Goal: Task Accomplishment & Management: Manage account settings

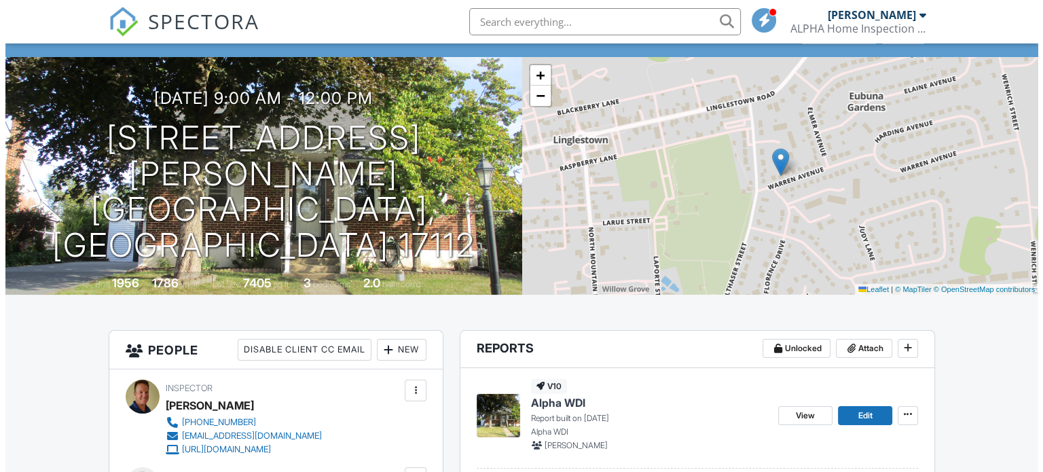
scroll to position [136, 0]
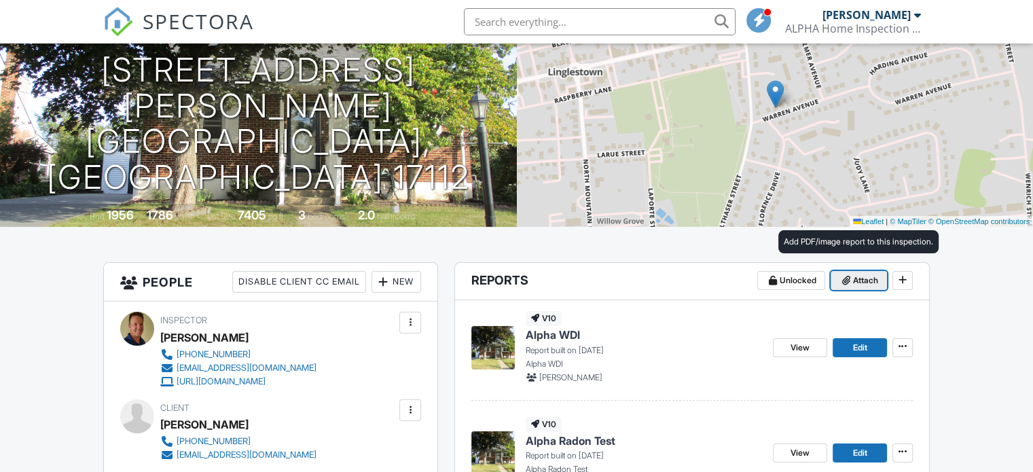
click at [861, 281] on span "Attach" at bounding box center [865, 281] width 25 height 14
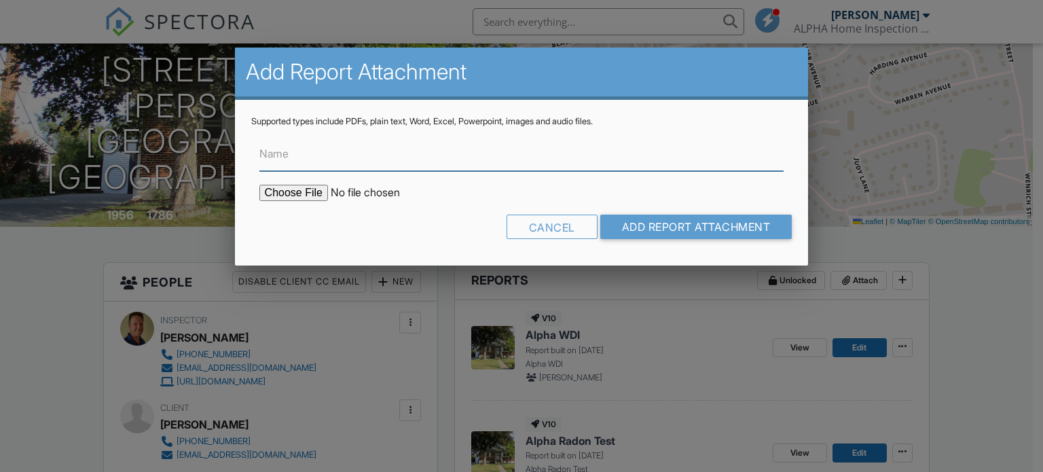
click at [468, 157] on input "Name" at bounding box center [521, 154] width 525 height 33
type input "Inspection"
click at [314, 192] on input "file" at bounding box center [374, 193] width 231 height 16
type input "C:\fakepath\6204 Warren Ave (Thayer) Inspection..pdf"
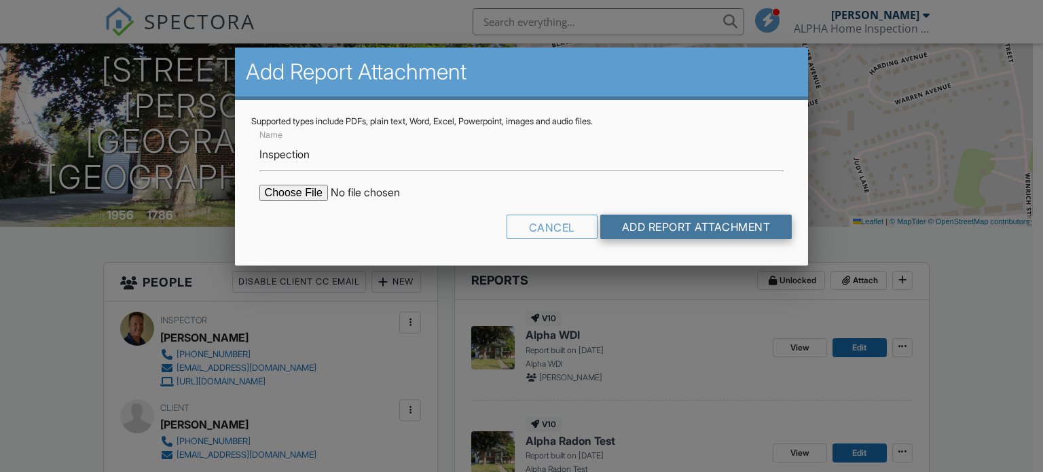
click at [679, 225] on input "Add Report Attachment" at bounding box center [696, 227] width 192 height 24
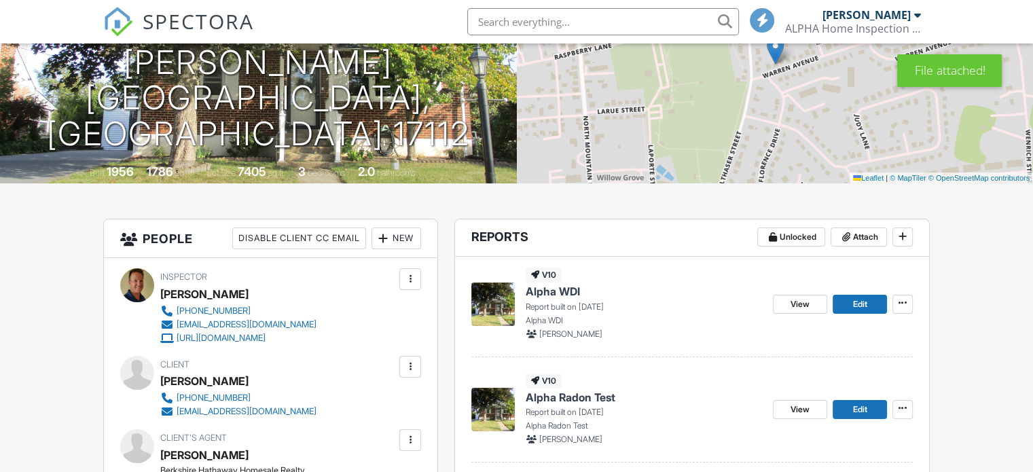
scroll to position [204, 0]
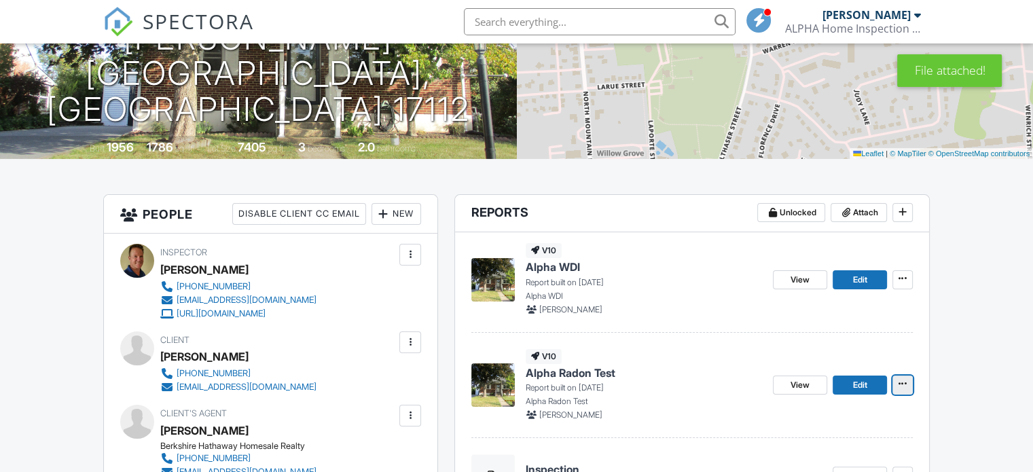
click at [905, 381] on icon at bounding box center [903, 384] width 8 height 14
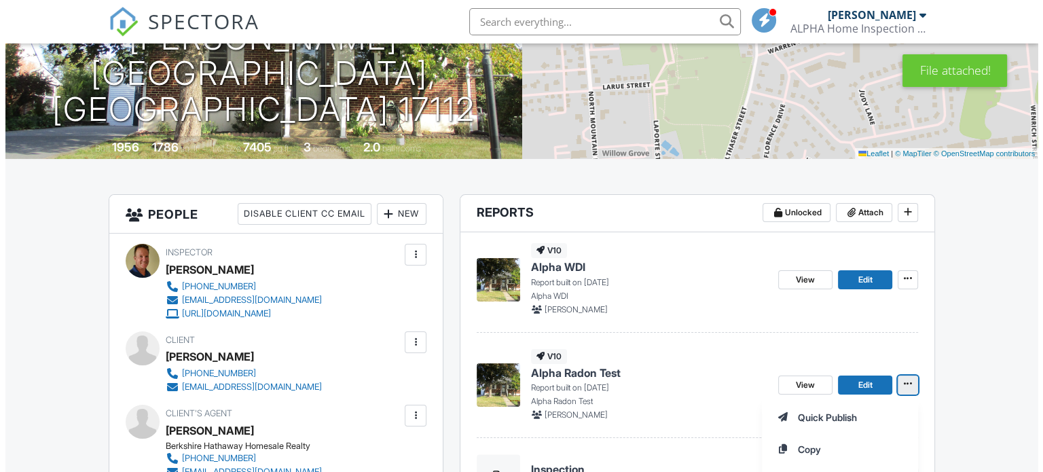
scroll to position [272, 0]
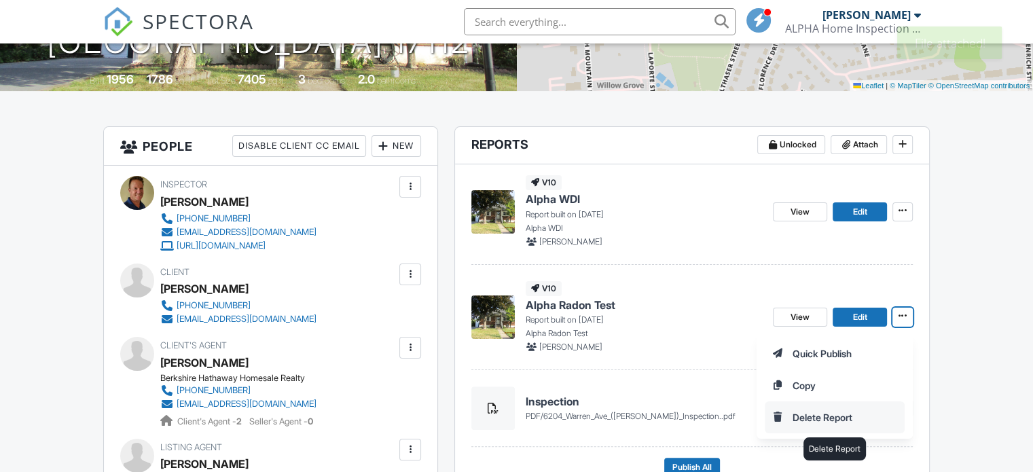
click at [840, 414] on input "Delete Report" at bounding box center [834, 417] width 139 height 31
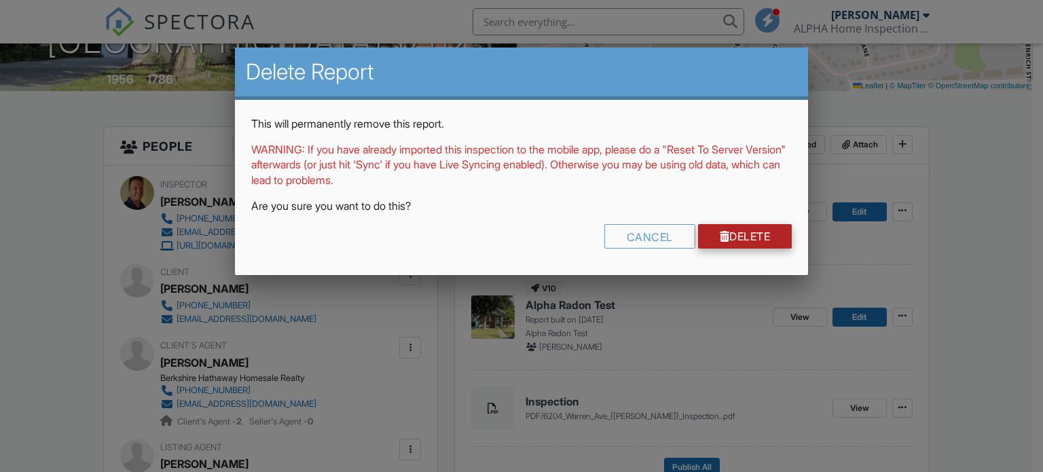
click at [734, 236] on link "Delete" at bounding box center [745, 236] width 94 height 24
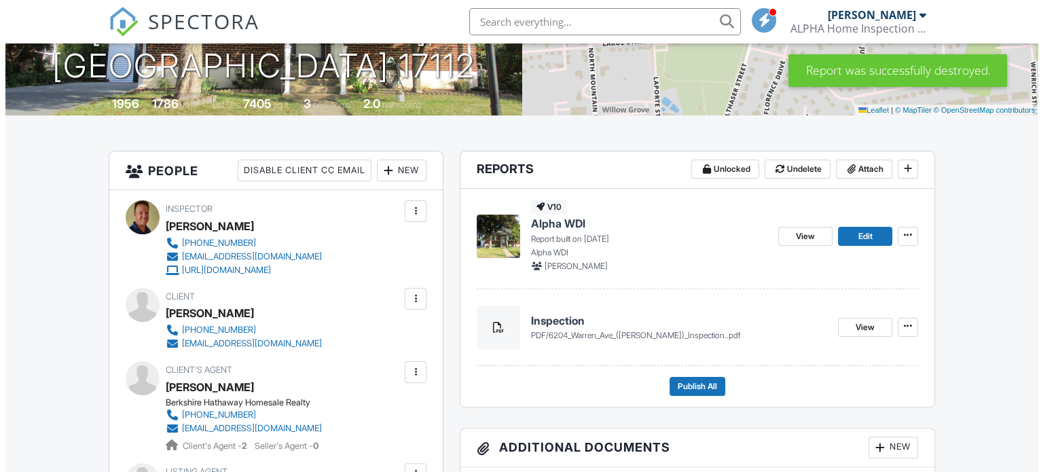
scroll to position [272, 0]
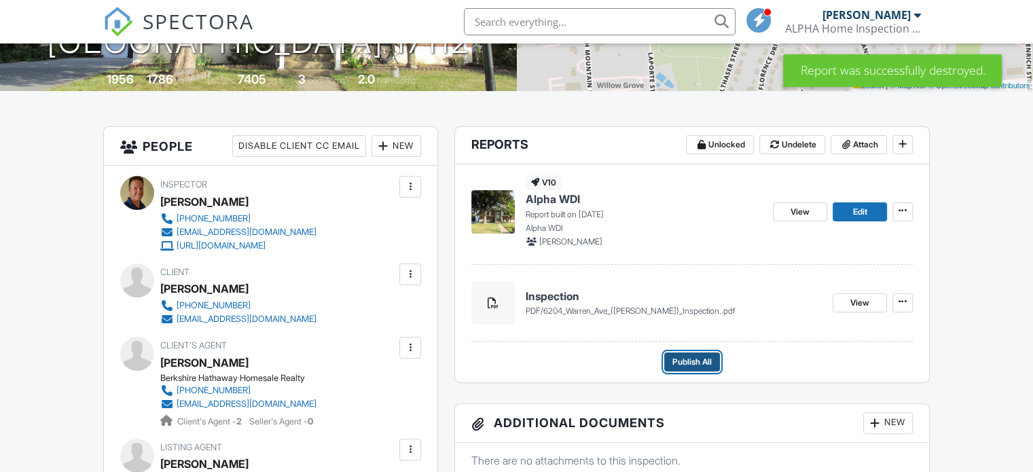
click at [686, 357] on span "Publish All" at bounding box center [691, 362] width 39 height 14
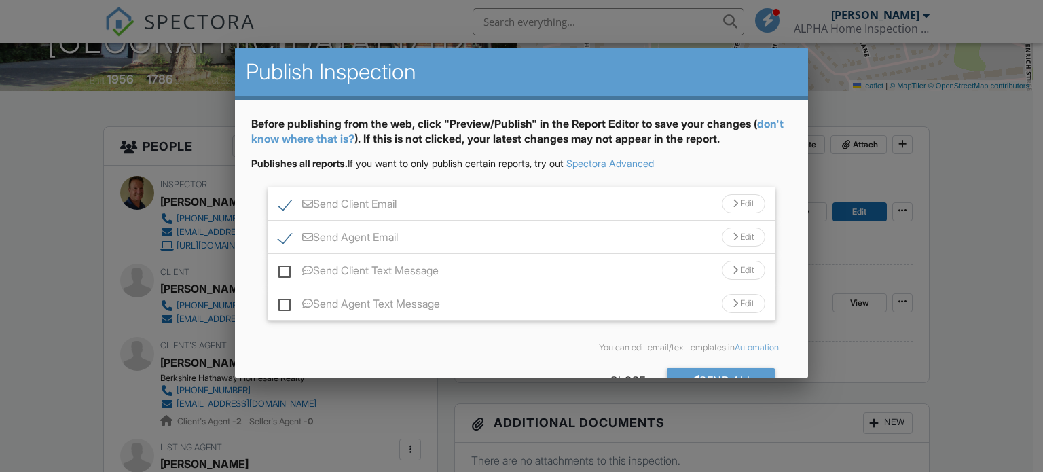
click at [737, 200] on div "Edit" at bounding box center [743, 203] width 43 height 19
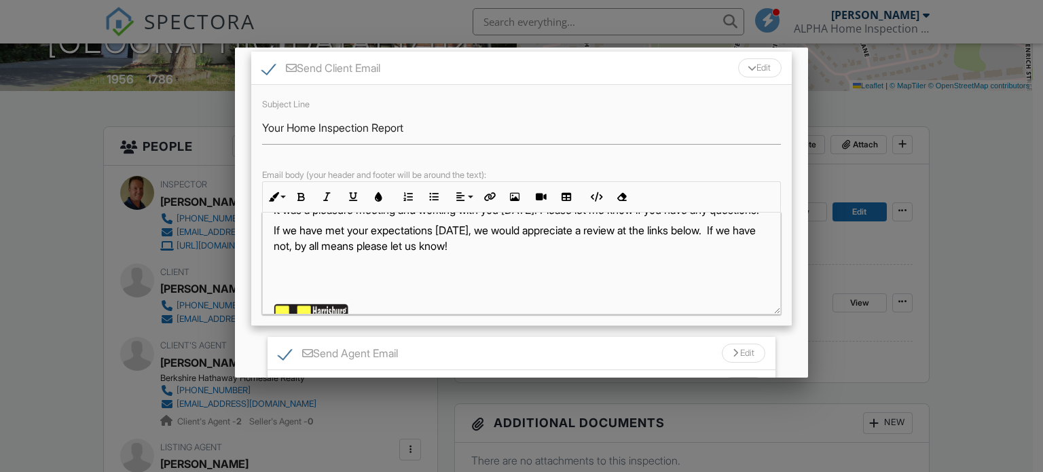
scroll to position [0, 0]
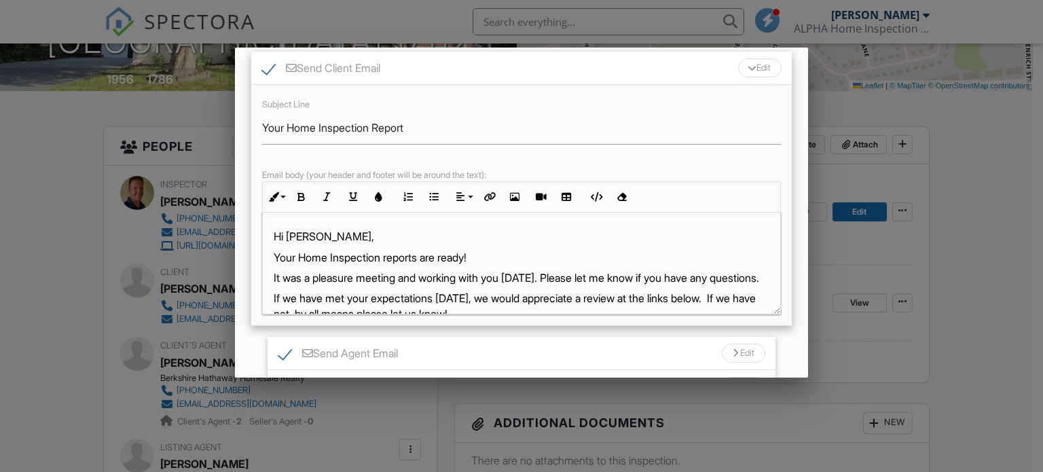
click at [494, 255] on p "Your Home Inspection reports are ready!" at bounding box center [522, 257] width 496 height 15
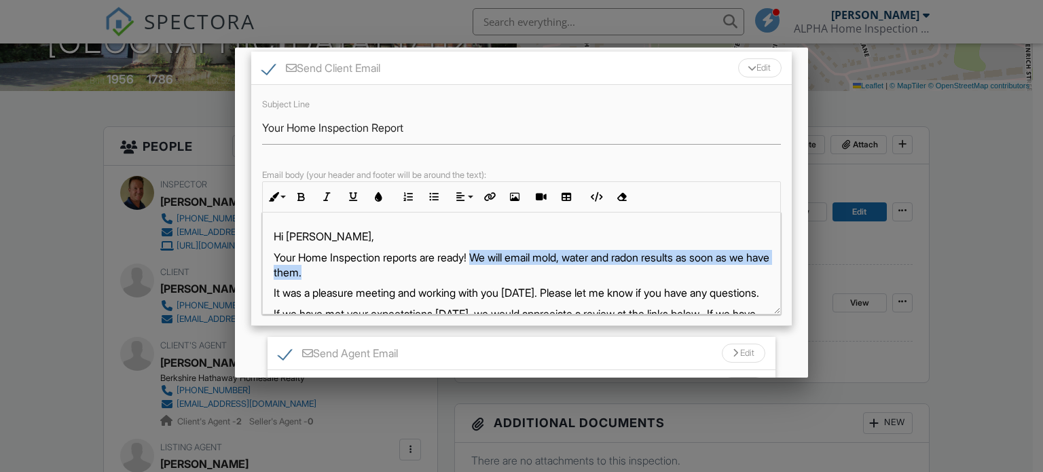
drag, startPoint x: 482, startPoint y: 252, endPoint x: 486, endPoint y: 266, distance: 14.8
click at [486, 266] on p "Your Home Inspection reports are ready! We will email mold, water and radon res…" at bounding box center [522, 265] width 496 height 31
copy p "We will email mold, water and radon results as soon as we have them."
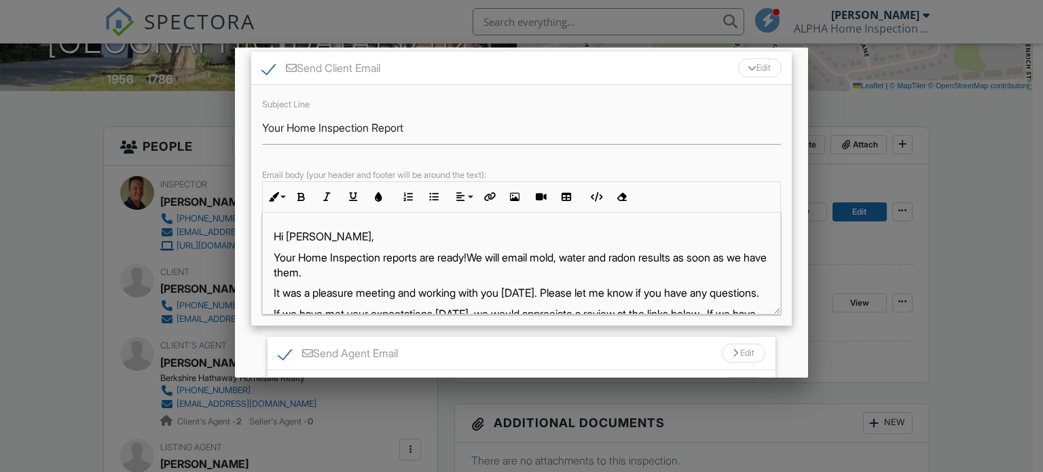
click at [757, 70] on div "Edit" at bounding box center [759, 67] width 43 height 19
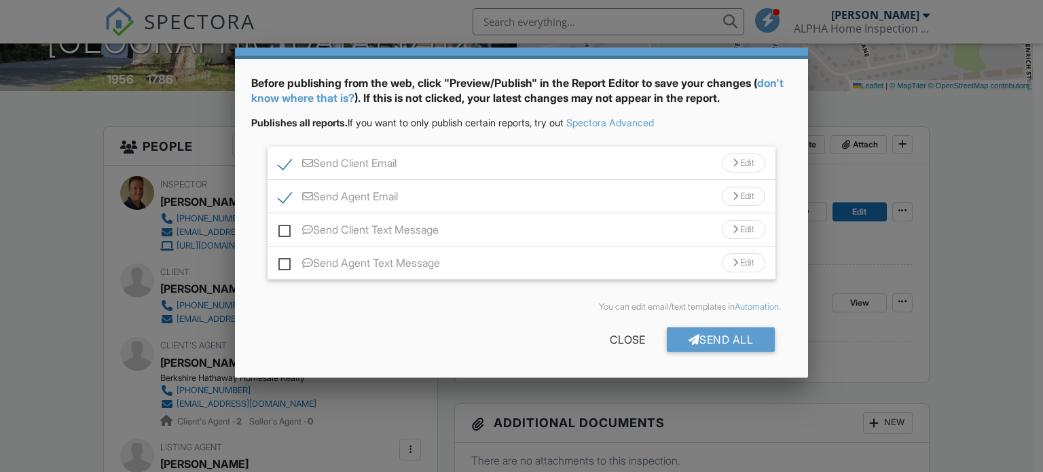
scroll to position [40, 0]
click at [736, 195] on div "Edit" at bounding box center [743, 196] width 43 height 19
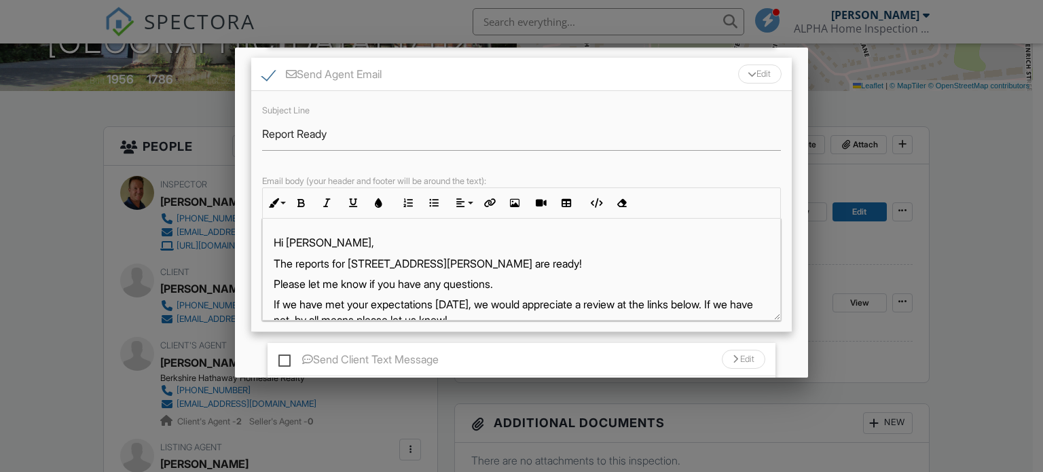
scroll to position [194, 0]
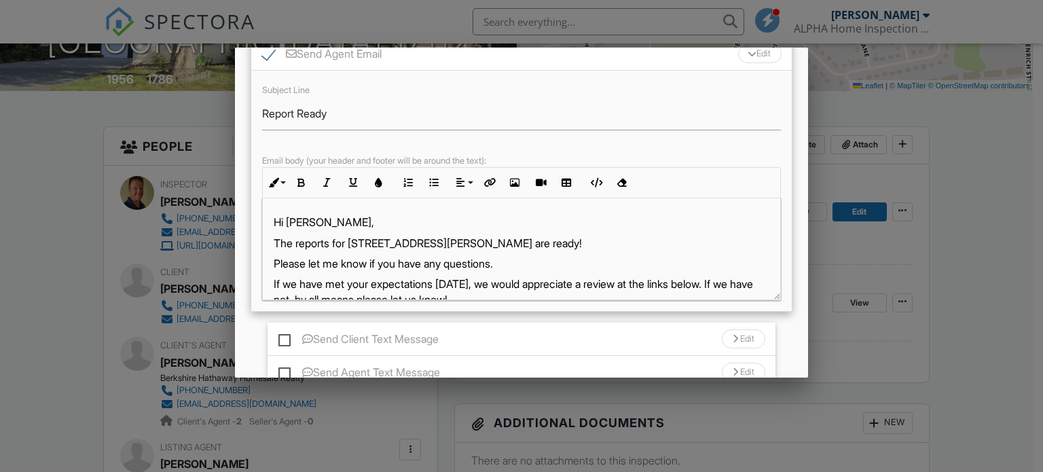
click at [505, 242] on p "The reports for 6204 Warren Ave are ready!" at bounding box center [522, 243] width 496 height 15
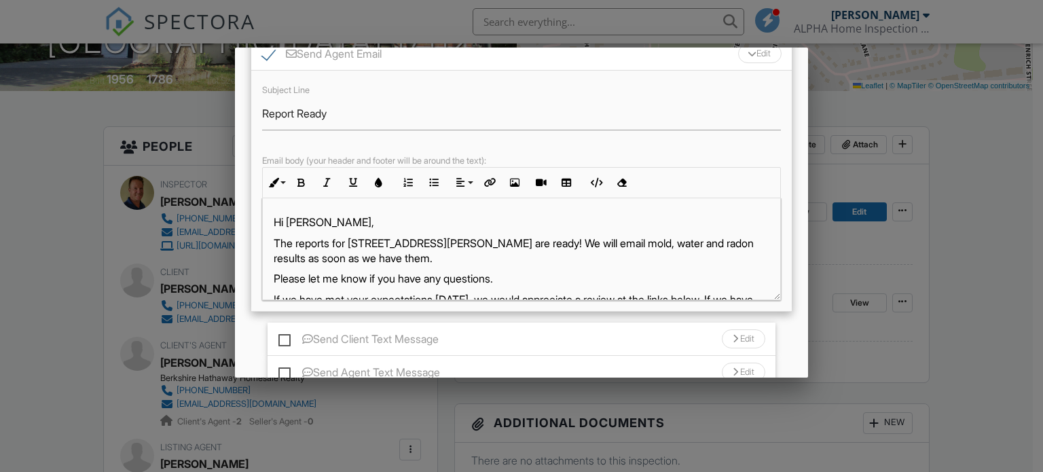
scroll to position [126, 0]
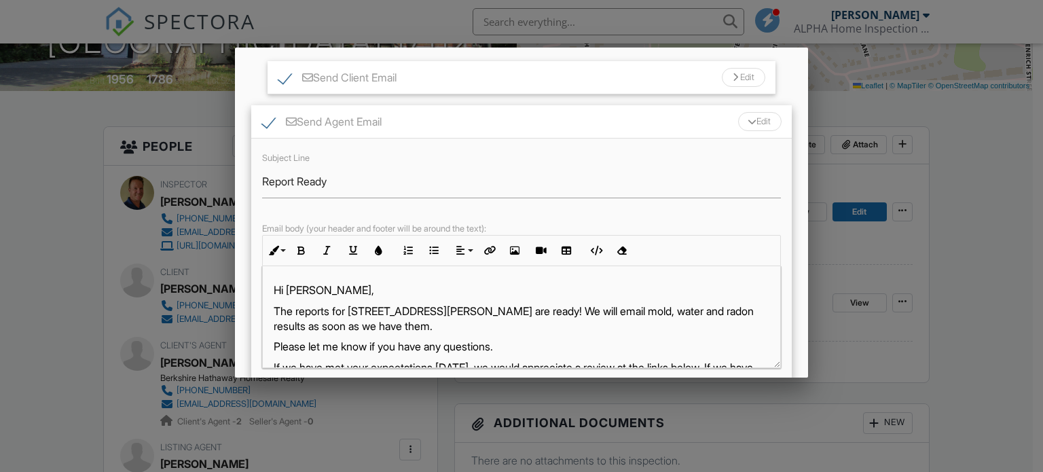
click at [755, 122] on div "Edit" at bounding box center [759, 121] width 43 height 19
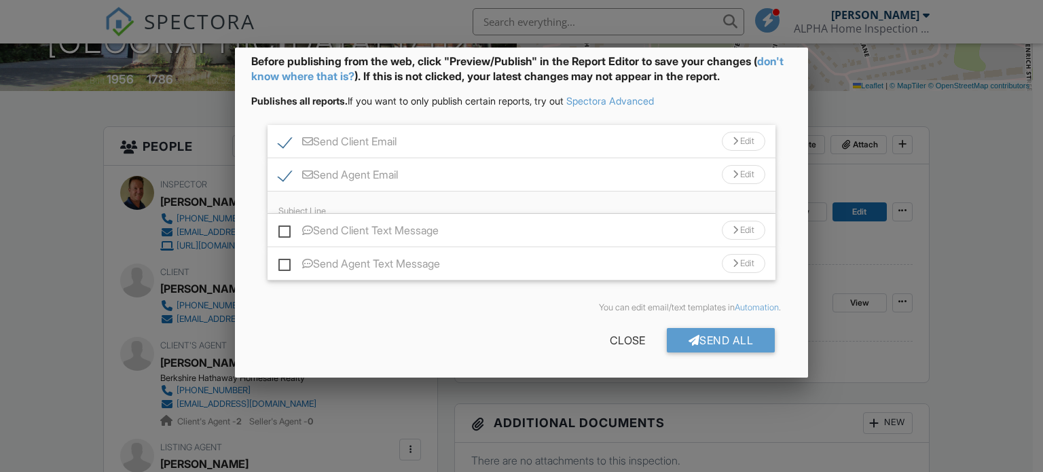
scroll to position [40, 0]
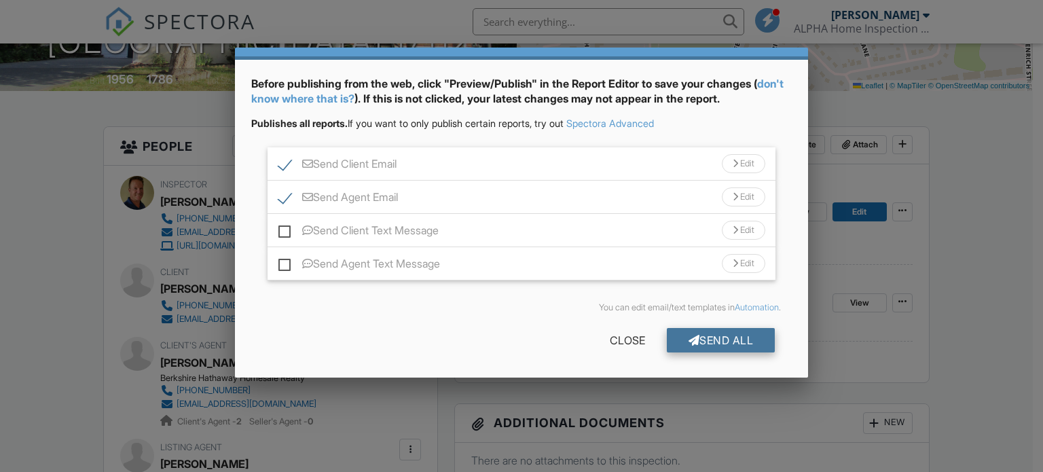
click at [689, 342] on div at bounding box center [695, 340] width 12 height 11
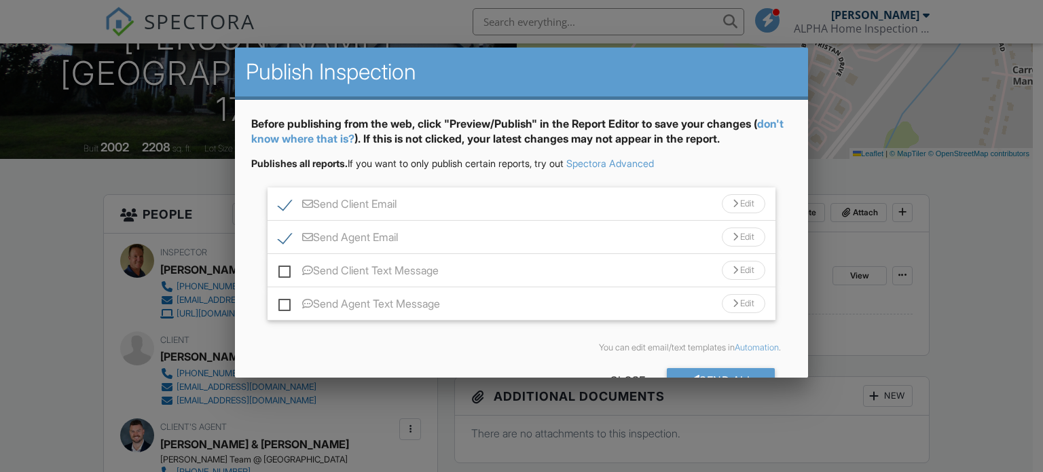
scroll to position [40, 0]
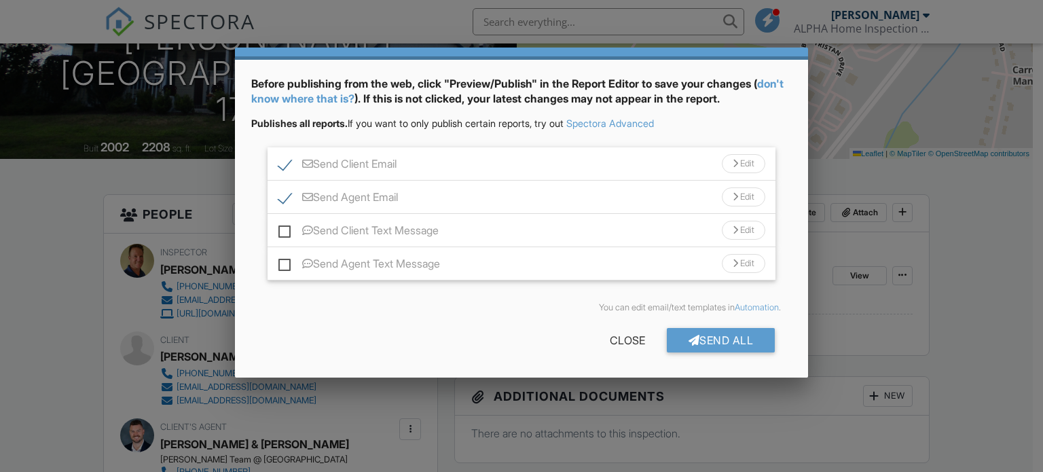
click at [737, 160] on div "Edit" at bounding box center [743, 163] width 43 height 19
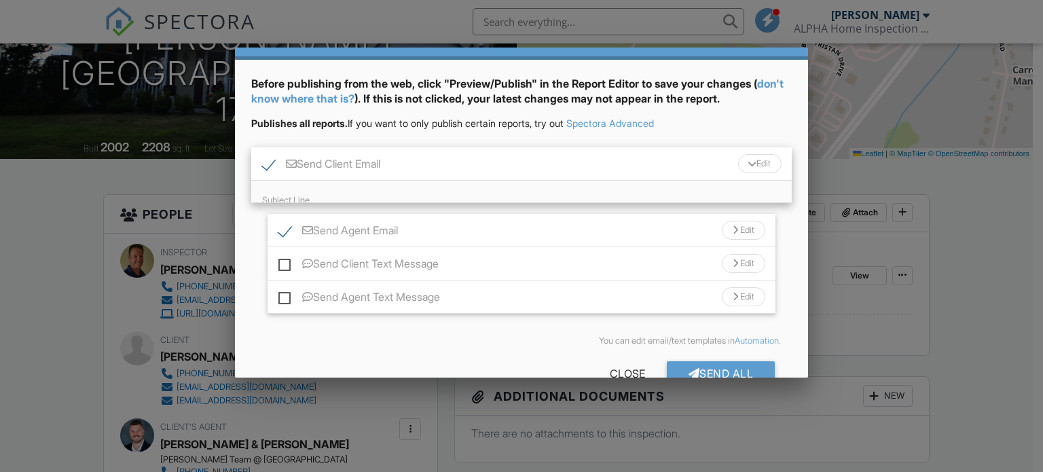
scroll to position [62, 0]
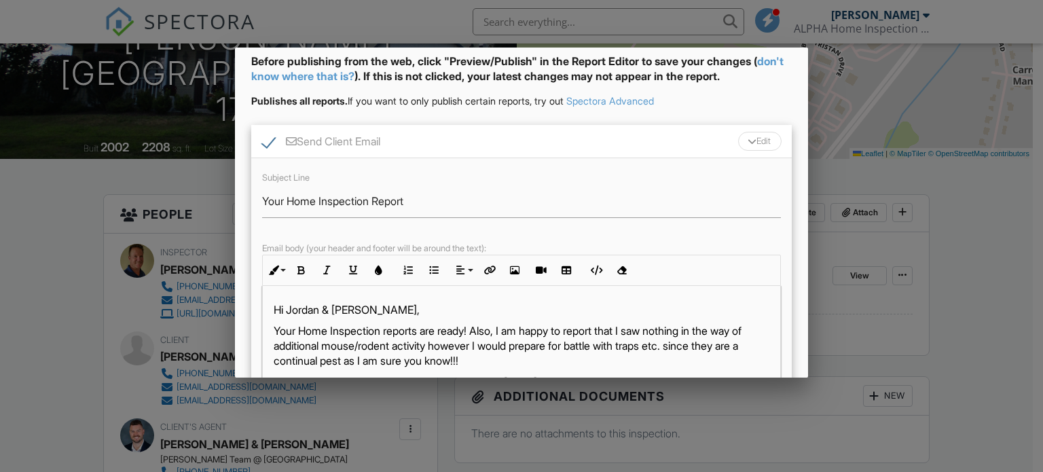
click at [753, 141] on div "Edit" at bounding box center [759, 141] width 43 height 19
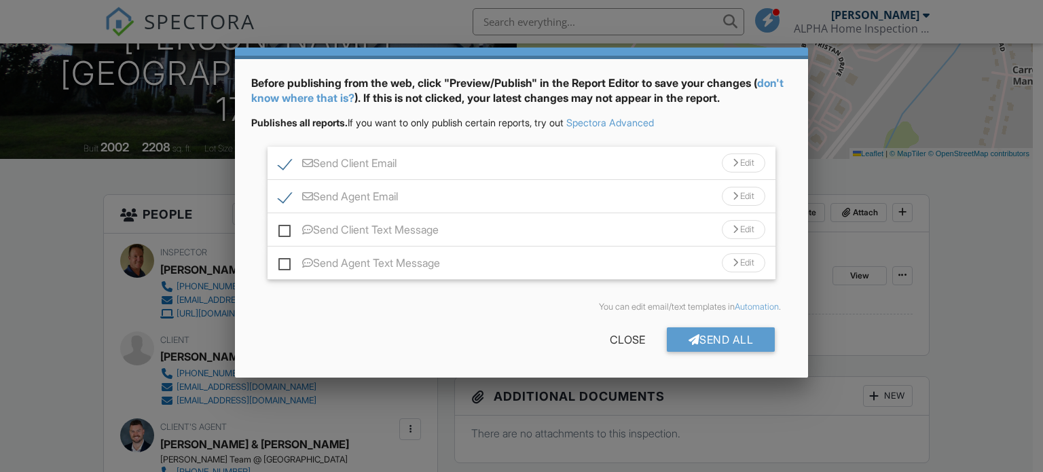
scroll to position [40, 0]
click at [693, 338] on div "Send All" at bounding box center [721, 340] width 109 height 24
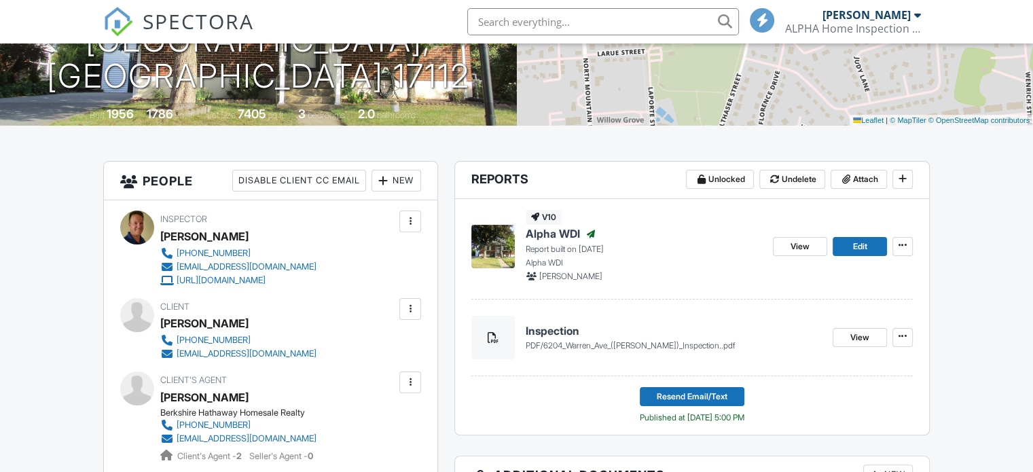
scroll to position [272, 0]
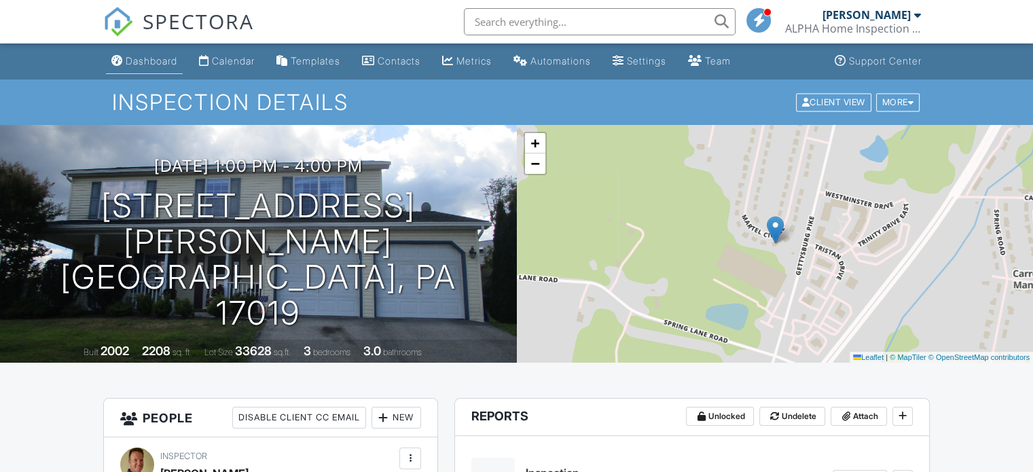
click at [171, 58] on div "Dashboard" at bounding box center [152, 61] width 52 height 12
